Goal: Navigation & Orientation: Find specific page/section

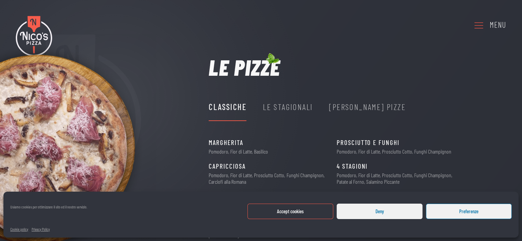
scroll to position [103, 0]
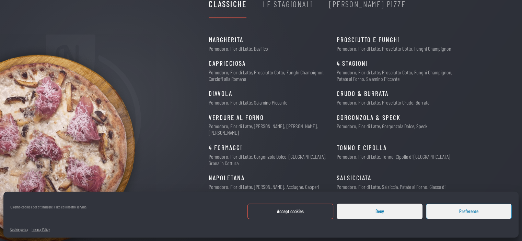
click at [284, 214] on button "Accept cookies" at bounding box center [290, 211] width 86 height 15
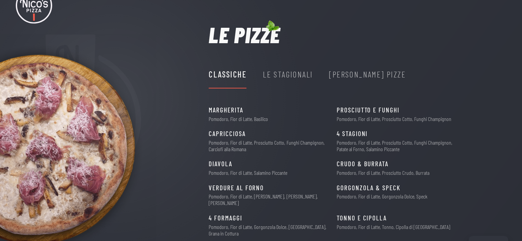
scroll to position [0, 0]
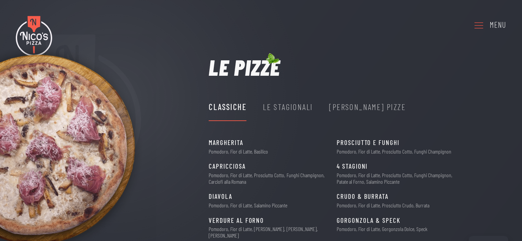
click at [279, 111] on div "Le Stagionali" at bounding box center [288, 107] width 50 height 13
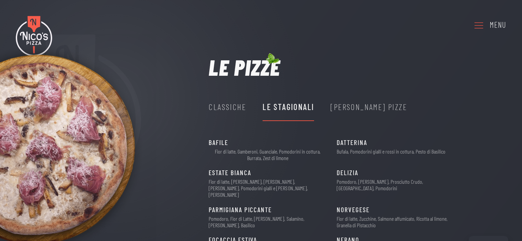
click at [354, 107] on div "Nico's Pizze" at bounding box center [368, 107] width 77 height 13
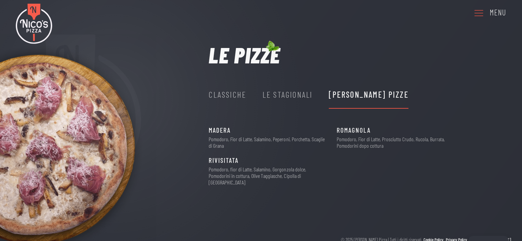
scroll to position [19, 0]
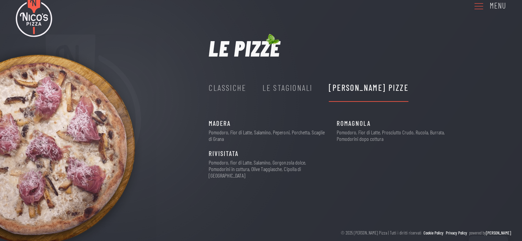
click at [290, 96] on div "Le Stagionali" at bounding box center [288, 87] width 50 height 27
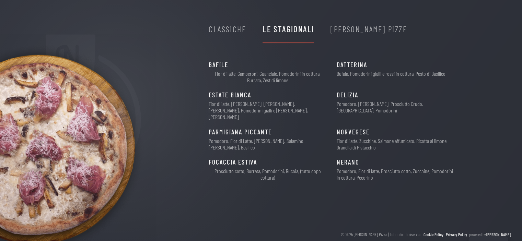
scroll to position [80, 0]
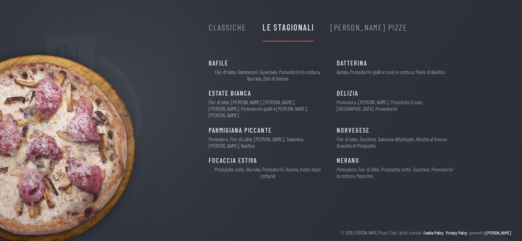
click at [221, 27] on div "Classiche" at bounding box center [227, 27] width 37 height 13
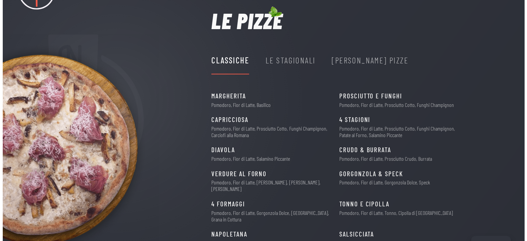
scroll to position [0, 0]
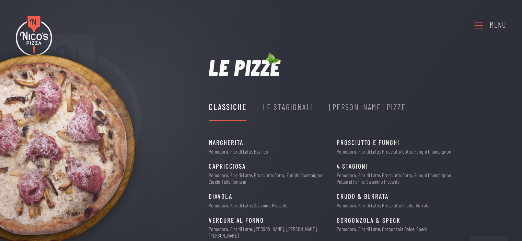
click at [493, 26] on div "Menu" at bounding box center [498, 25] width 16 height 12
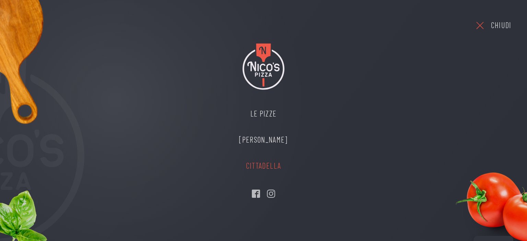
click at [262, 167] on link "Cittadella" at bounding box center [263, 166] width 62 height 26
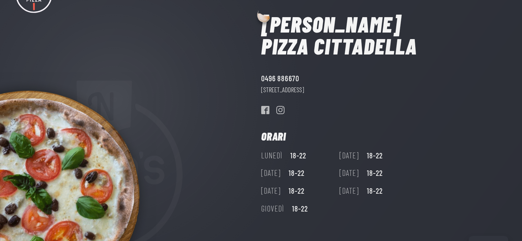
scroll to position [85, 0]
